Goal: Use online tool/utility: Use online tool/utility

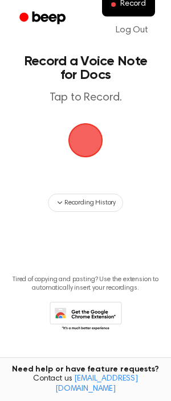
click at [73, 150] on span "button" at bounding box center [85, 141] width 32 height 32
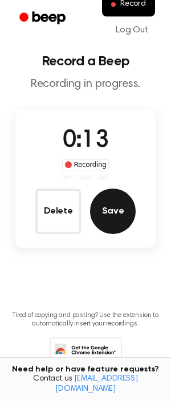
click at [109, 205] on button "Save" at bounding box center [112, 211] width 45 height 45
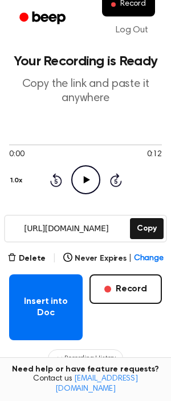
click at [82, 179] on icon "Play Audio" at bounding box center [85, 179] width 29 height 29
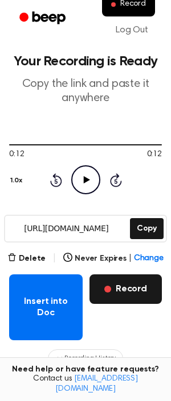
click at [136, 288] on button "Record" at bounding box center [125, 290] width 72 height 30
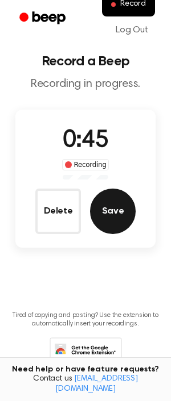
click at [109, 229] on button "Save" at bounding box center [112, 211] width 45 height 45
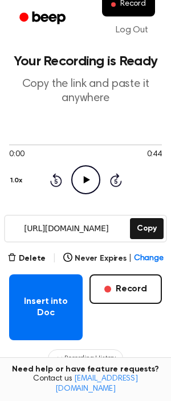
click at [82, 178] on icon "Play Audio" at bounding box center [85, 179] width 29 height 29
click at [79, 169] on icon "Pause Audio" at bounding box center [85, 179] width 29 height 29
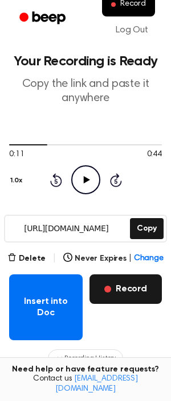
click at [119, 285] on button "Record" at bounding box center [125, 290] width 72 height 30
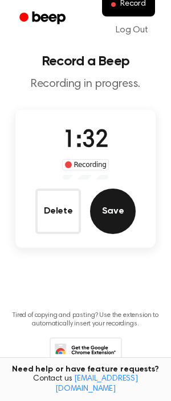
click at [125, 209] on button "Save" at bounding box center [112, 211] width 45 height 45
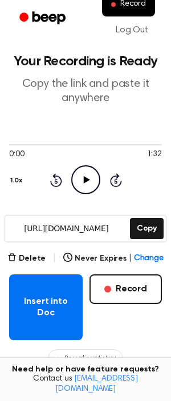
click at [83, 177] on icon at bounding box center [86, 179] width 6 height 7
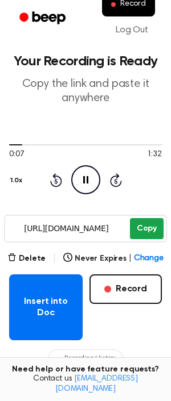
click at [147, 226] on button "Copy" at bounding box center [147, 228] width 34 height 21
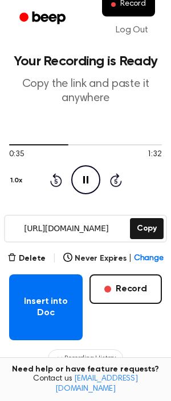
click at [79, 185] on icon "Pause Audio" at bounding box center [85, 179] width 29 height 29
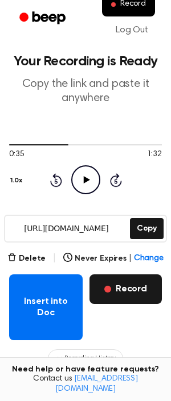
click at [111, 280] on button "Record" at bounding box center [125, 290] width 72 height 30
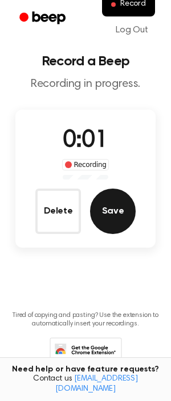
click at [115, 208] on button "Save" at bounding box center [112, 211] width 45 height 45
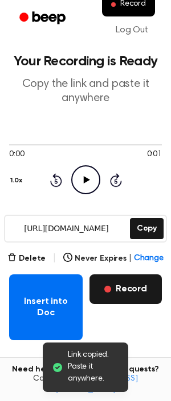
click at [98, 292] on button "Record" at bounding box center [125, 290] width 72 height 30
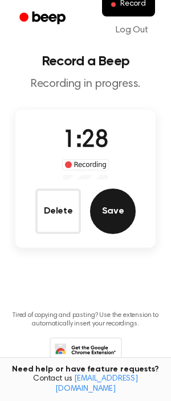
click at [121, 196] on button "Save" at bounding box center [112, 211] width 45 height 45
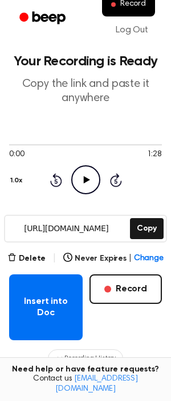
click at [90, 176] on icon "Play Audio" at bounding box center [85, 179] width 29 height 29
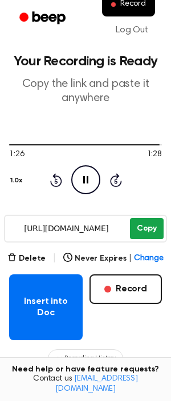
click at [142, 223] on button "Copy" at bounding box center [147, 228] width 34 height 21
